Goal: Navigation & Orientation: Find specific page/section

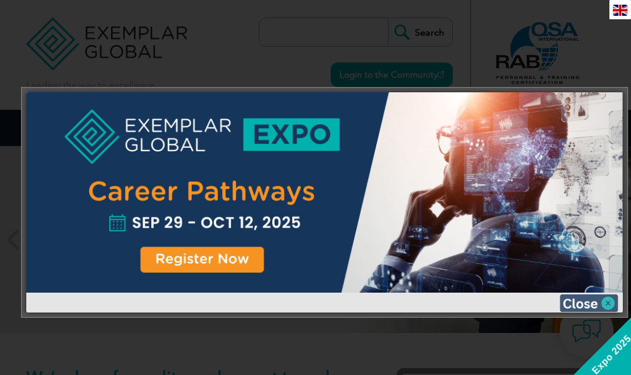
click at [582, 304] on img at bounding box center [589, 303] width 58 height 18
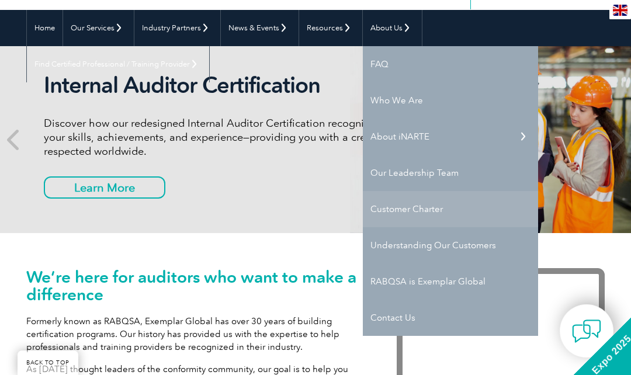
scroll to position [117, 0]
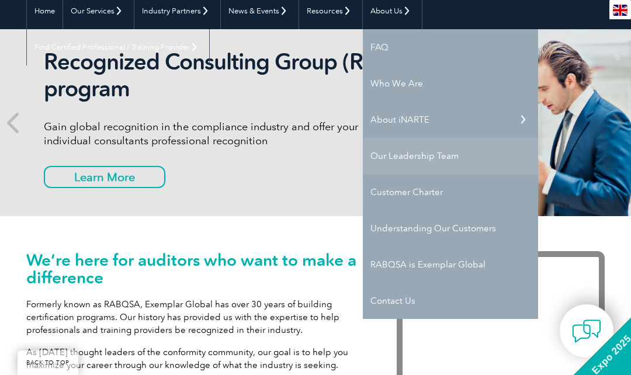
click at [406, 154] on link "Our Leadership Team" at bounding box center [450, 156] width 175 height 36
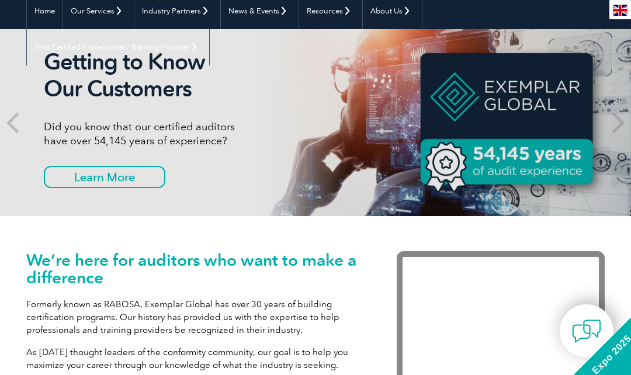
scroll to position [58, 0]
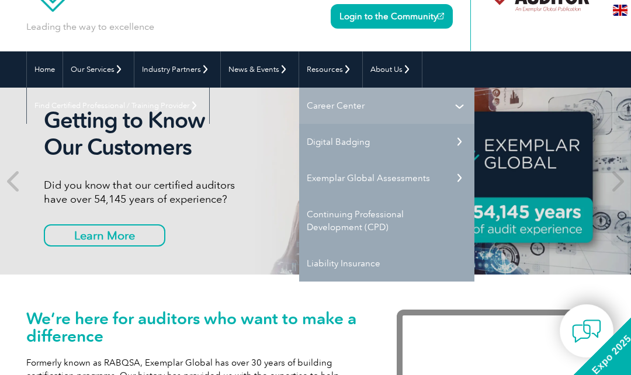
click at [342, 106] on link "Career Center" at bounding box center [386, 106] width 175 height 36
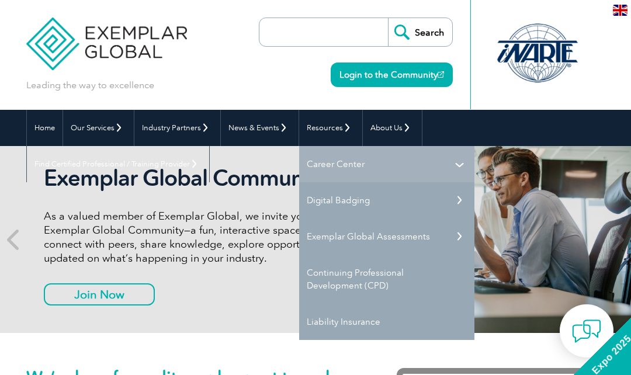
click at [380, 161] on link "Career Center" at bounding box center [386, 164] width 175 height 36
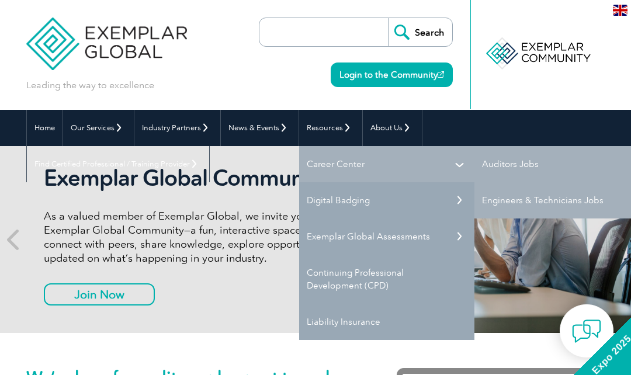
click at [380, 161] on link "Career Center" at bounding box center [386, 164] width 175 height 36
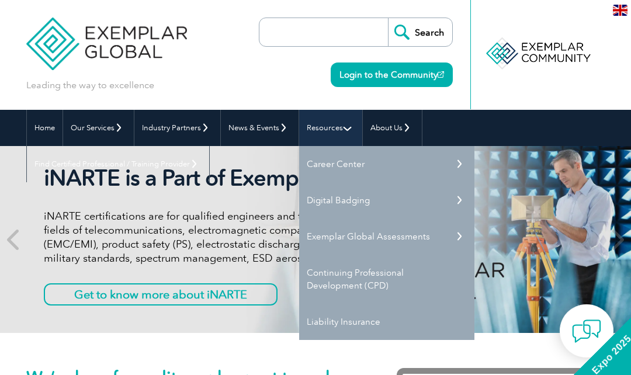
click at [335, 126] on link "Resources" at bounding box center [330, 128] width 63 height 36
click at [333, 124] on link "Resources" at bounding box center [330, 128] width 63 height 36
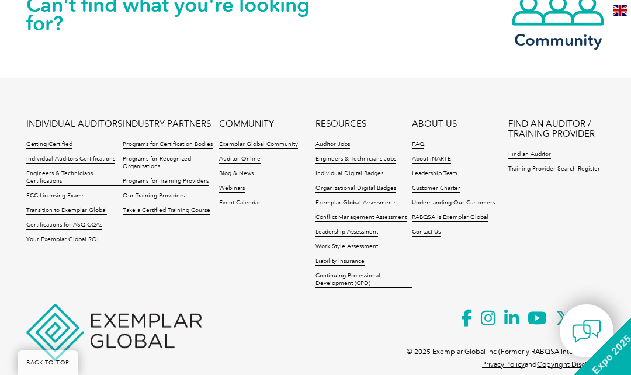
scroll to position [2753, 0]
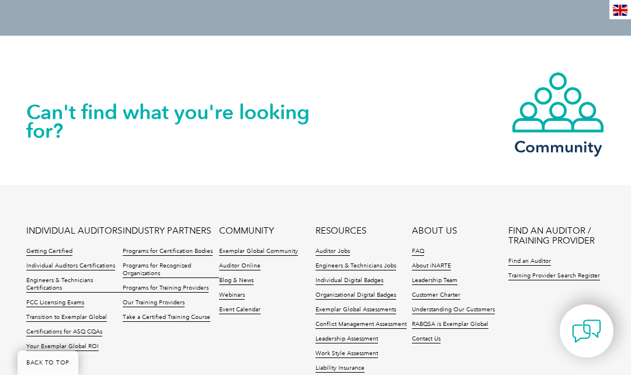
scroll to position [584, 0]
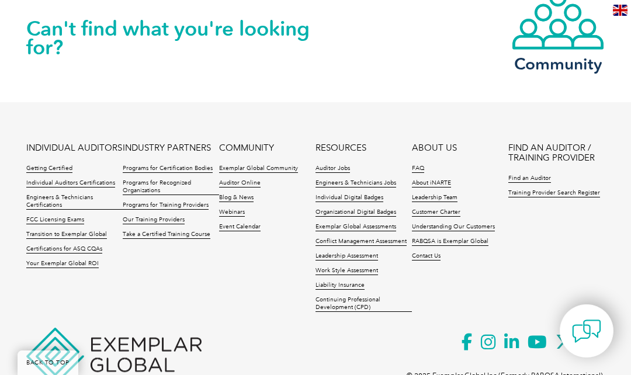
scroll to position [2215, 0]
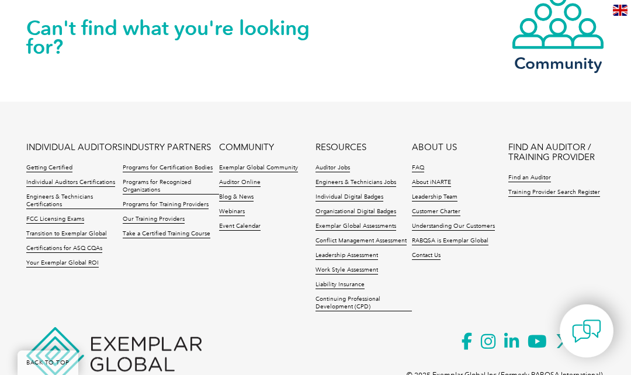
click at [421, 164] on li "FAQ" at bounding box center [460, 171] width 96 height 15
click at [419, 164] on link "FAQ" at bounding box center [418, 168] width 12 height 8
